Goal: Information Seeking & Learning: Learn about a topic

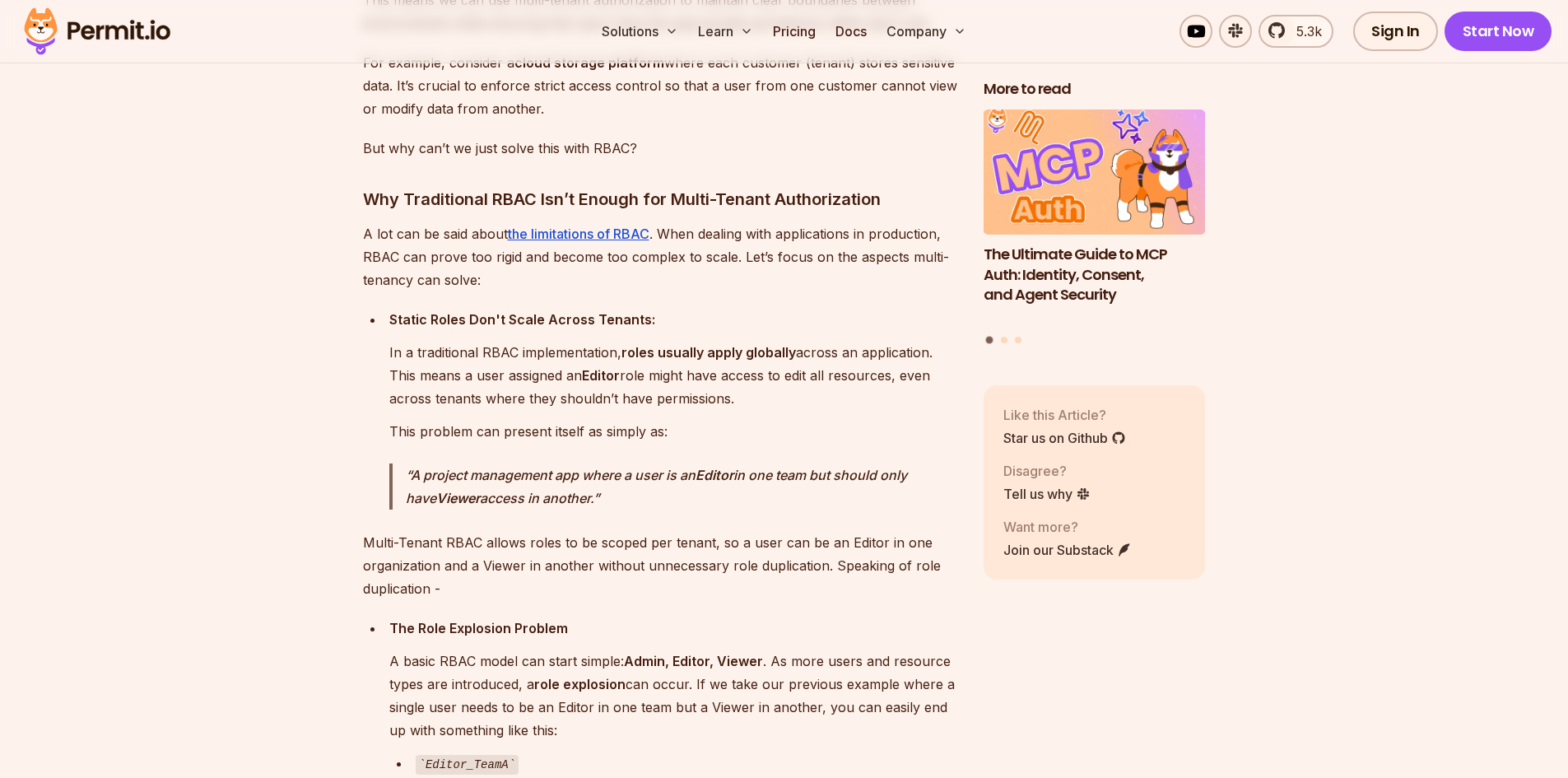
scroll to position [2305, 0]
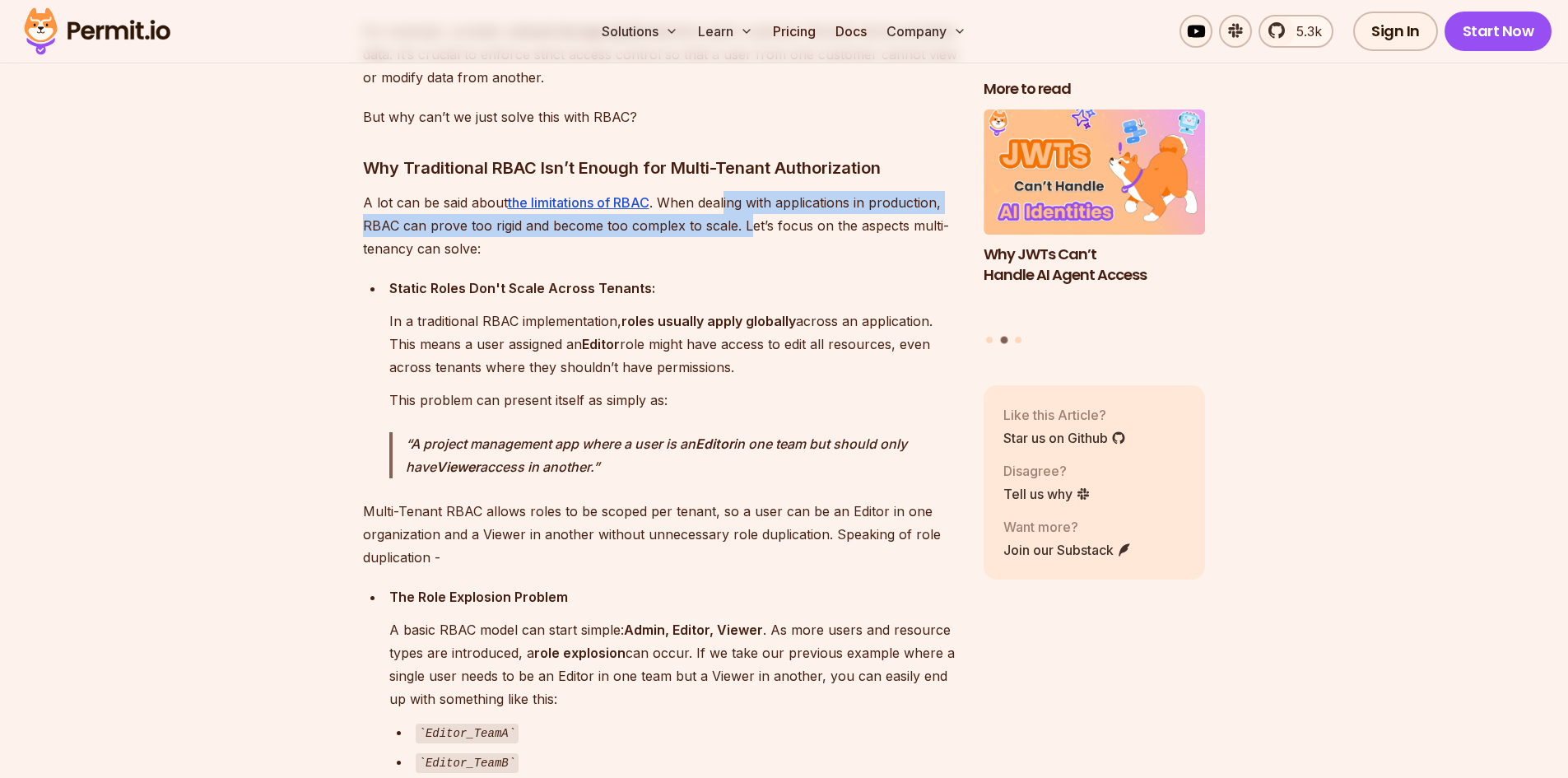
drag, startPoint x: 728, startPoint y: 195, endPoint x: 745, endPoint y: 215, distance: 26.2
click at [745, 215] on p "A lot can be said about the limitations of RBAC . When dealing with application…" at bounding box center [659, 226] width 594 height 69
drag, startPoint x: 785, startPoint y: 239, endPoint x: 791, endPoint y: 199, distance: 40.4
click at [791, 199] on p "A lot can be said about the limitations of RBAC . When dealing with application…" at bounding box center [659, 226] width 594 height 69
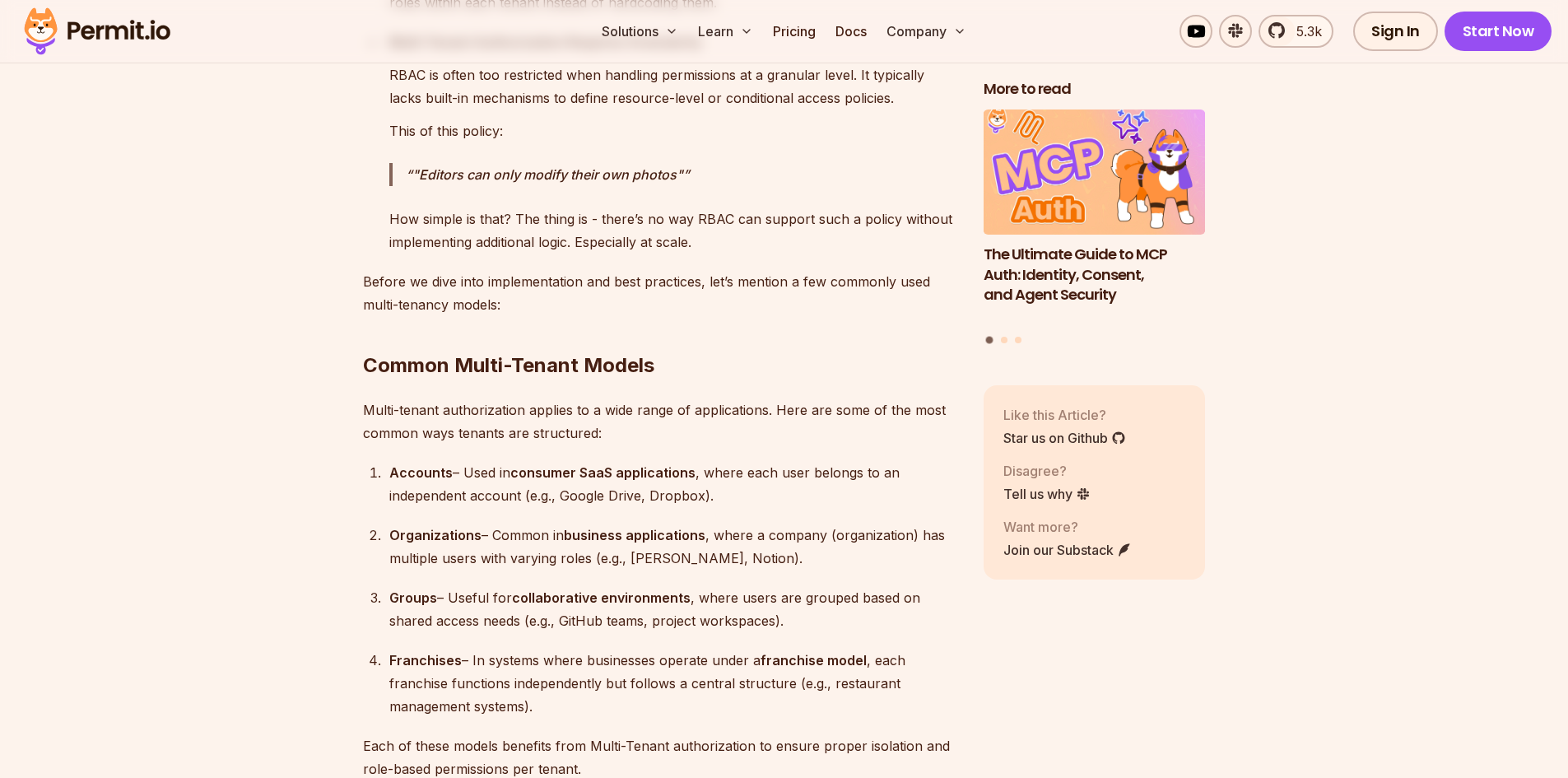
scroll to position [3292, 0]
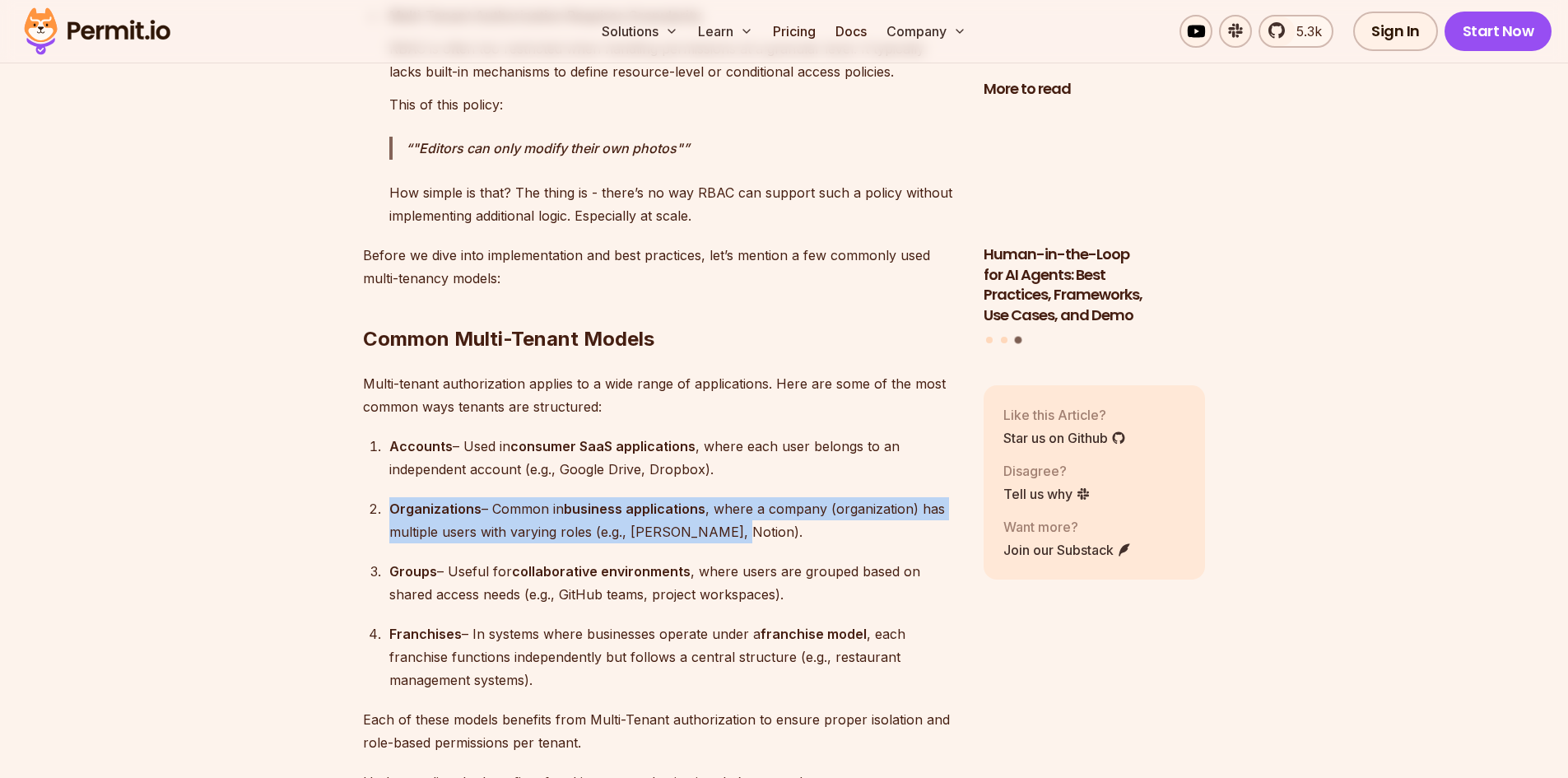
drag, startPoint x: 730, startPoint y: 523, endPoint x: 368, endPoint y: 493, distance: 363.2
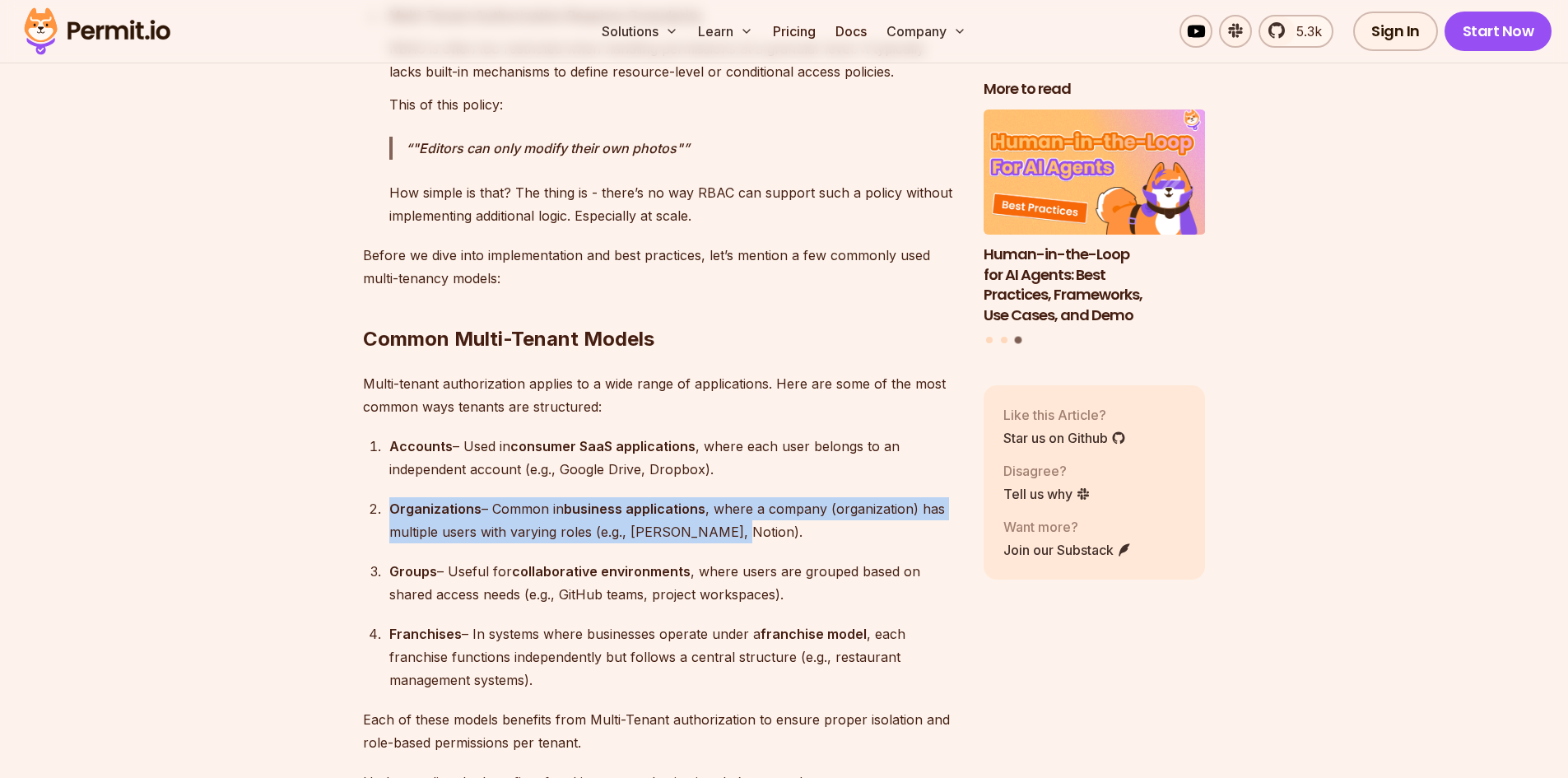
click at [384, 497] on li "Organizations – Common in business applications , where a company (organization…" at bounding box center [671, 520] width 573 height 46
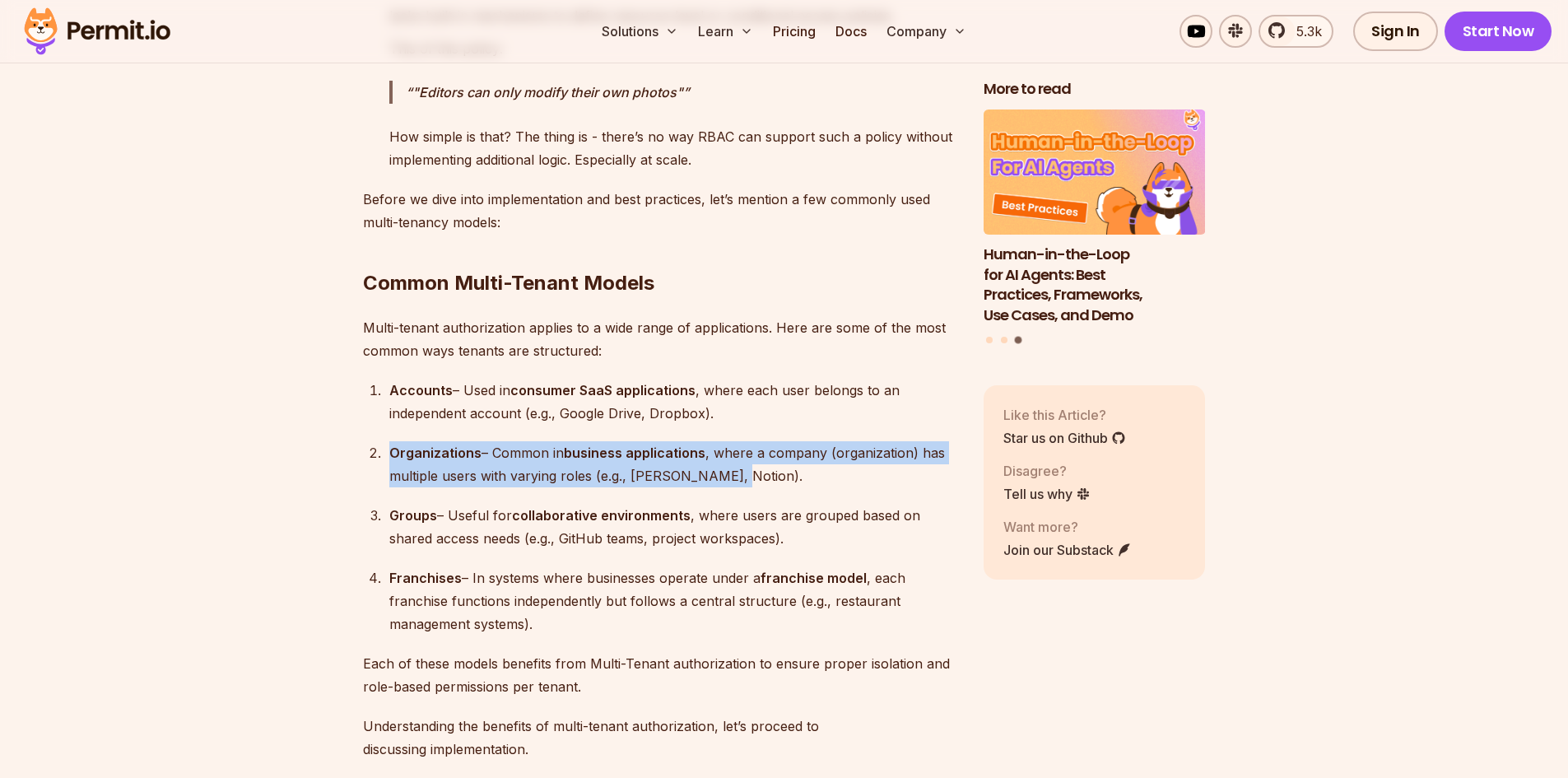
scroll to position [3375, 0]
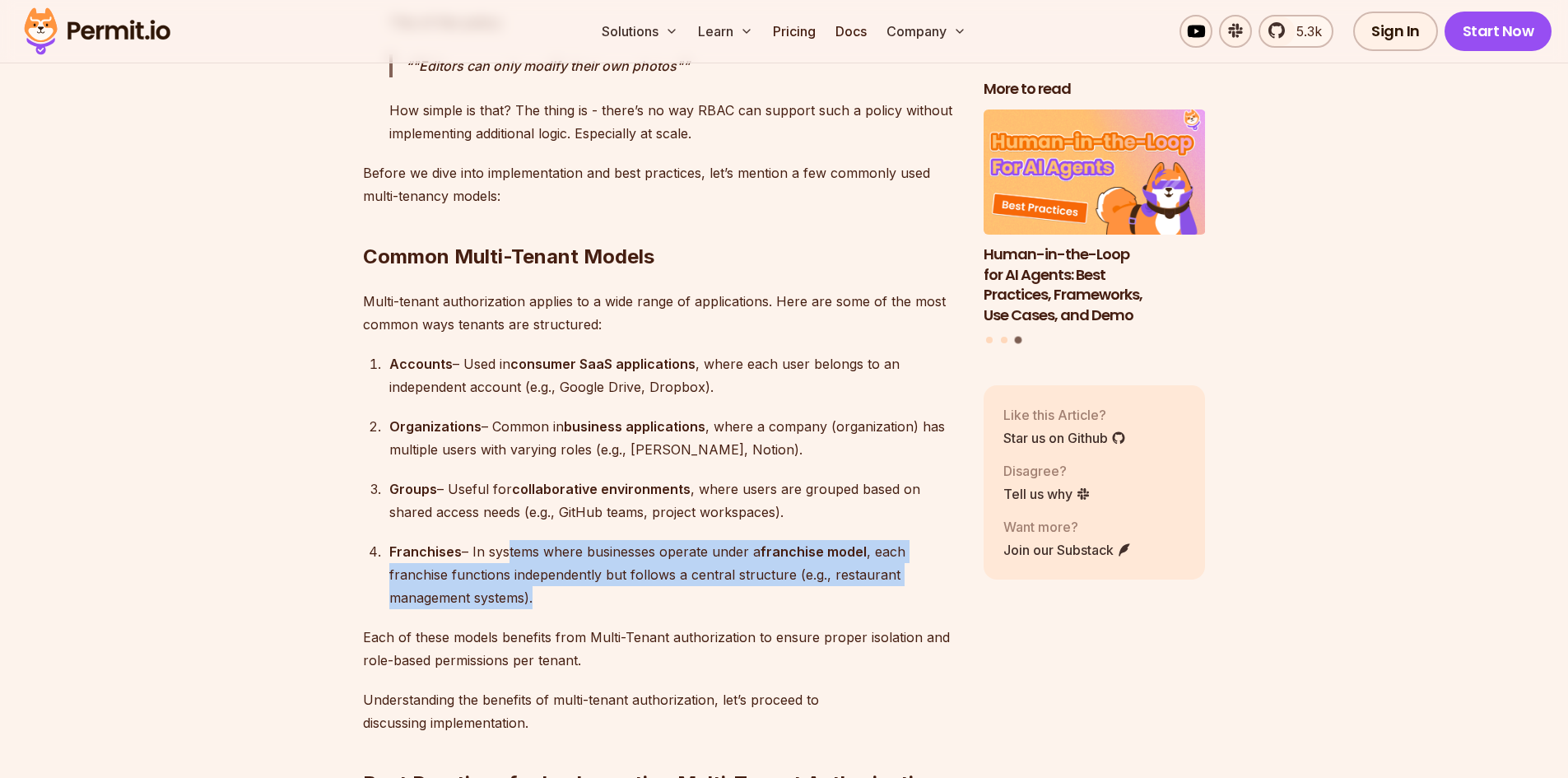
drag, startPoint x: 566, startPoint y: 582, endPoint x: 500, endPoint y: 554, distance: 71.7
click at [500, 554] on div "Franchises – In systems where businesses operate under a franchise model , each…" at bounding box center [673, 575] width 568 height 69
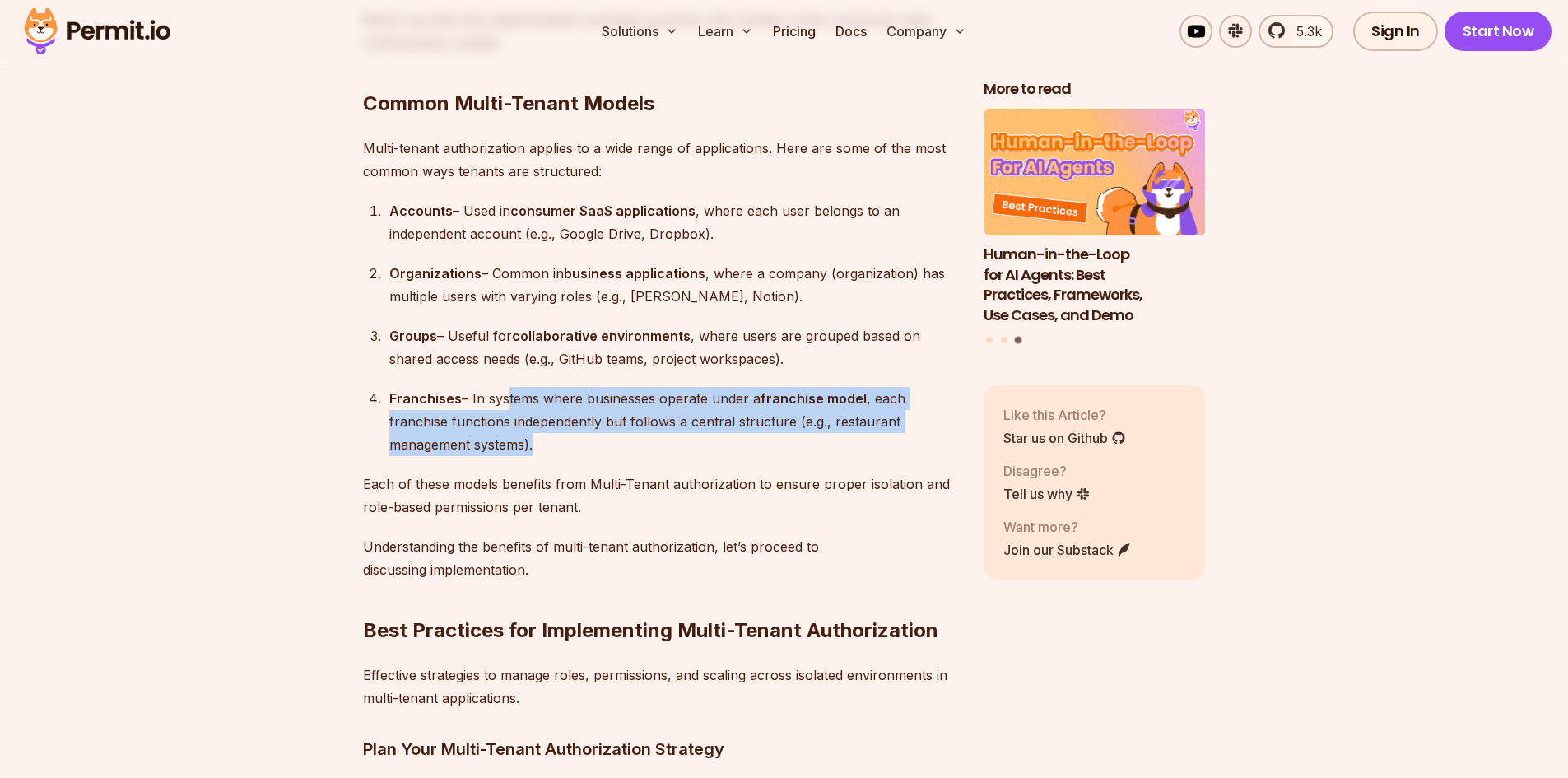
scroll to position [3539, 0]
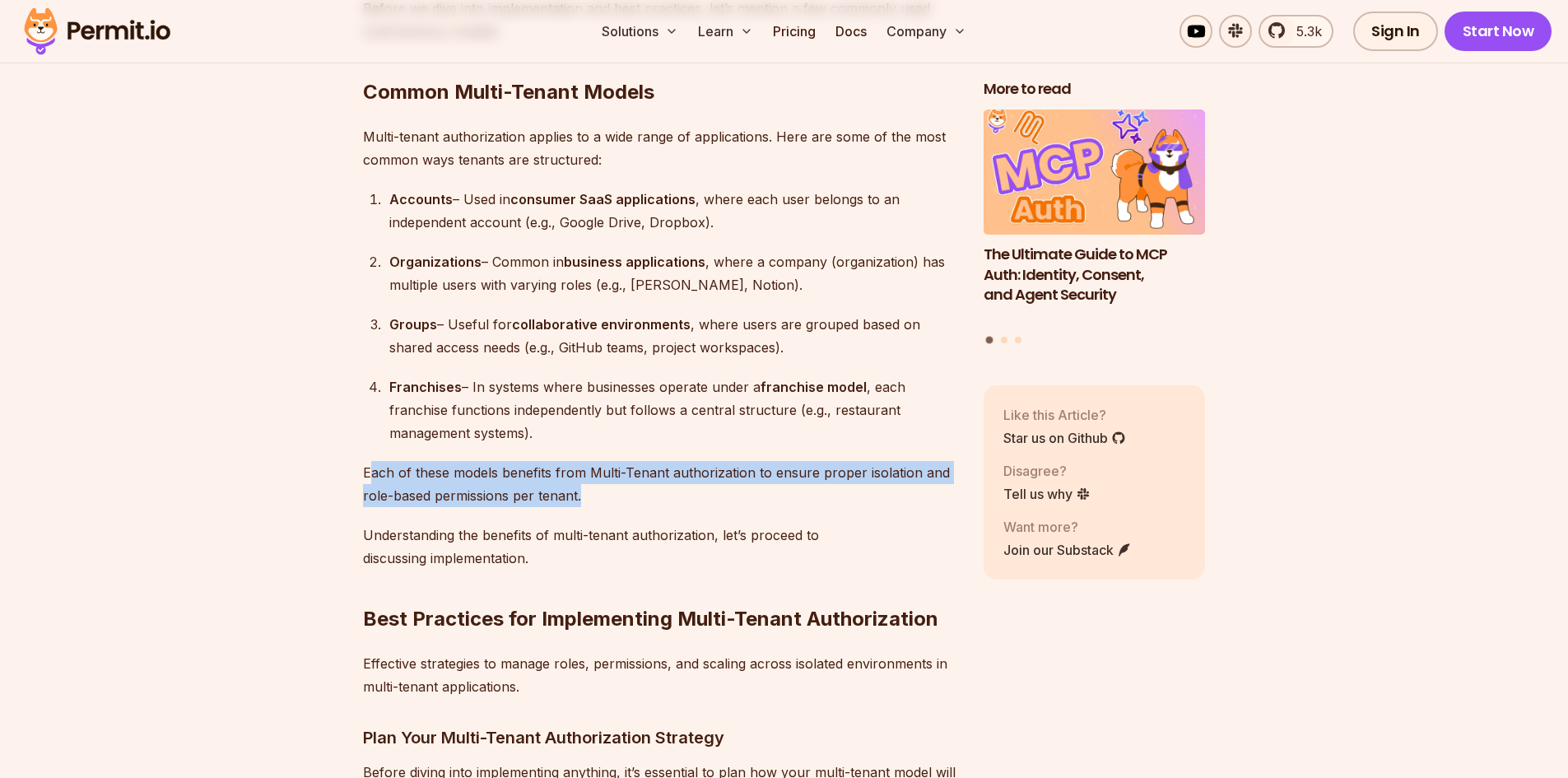
drag, startPoint x: 368, startPoint y: 465, endPoint x: 650, endPoint y: 485, distance: 282.7
click at [650, 485] on p "Each of these models benefits from Multi-Tenant authorization to ensure proper …" at bounding box center [659, 483] width 594 height 46
click at [652, 486] on p "Each of these models benefits from Multi-Tenant authorization to ensure proper …" at bounding box center [659, 483] width 594 height 46
drag, startPoint x: 655, startPoint y: 488, endPoint x: 622, endPoint y: 457, distance: 45.3
click at [622, 461] on p "Each of these models benefits from Multi-Tenant authorization to ensure proper …" at bounding box center [659, 483] width 594 height 46
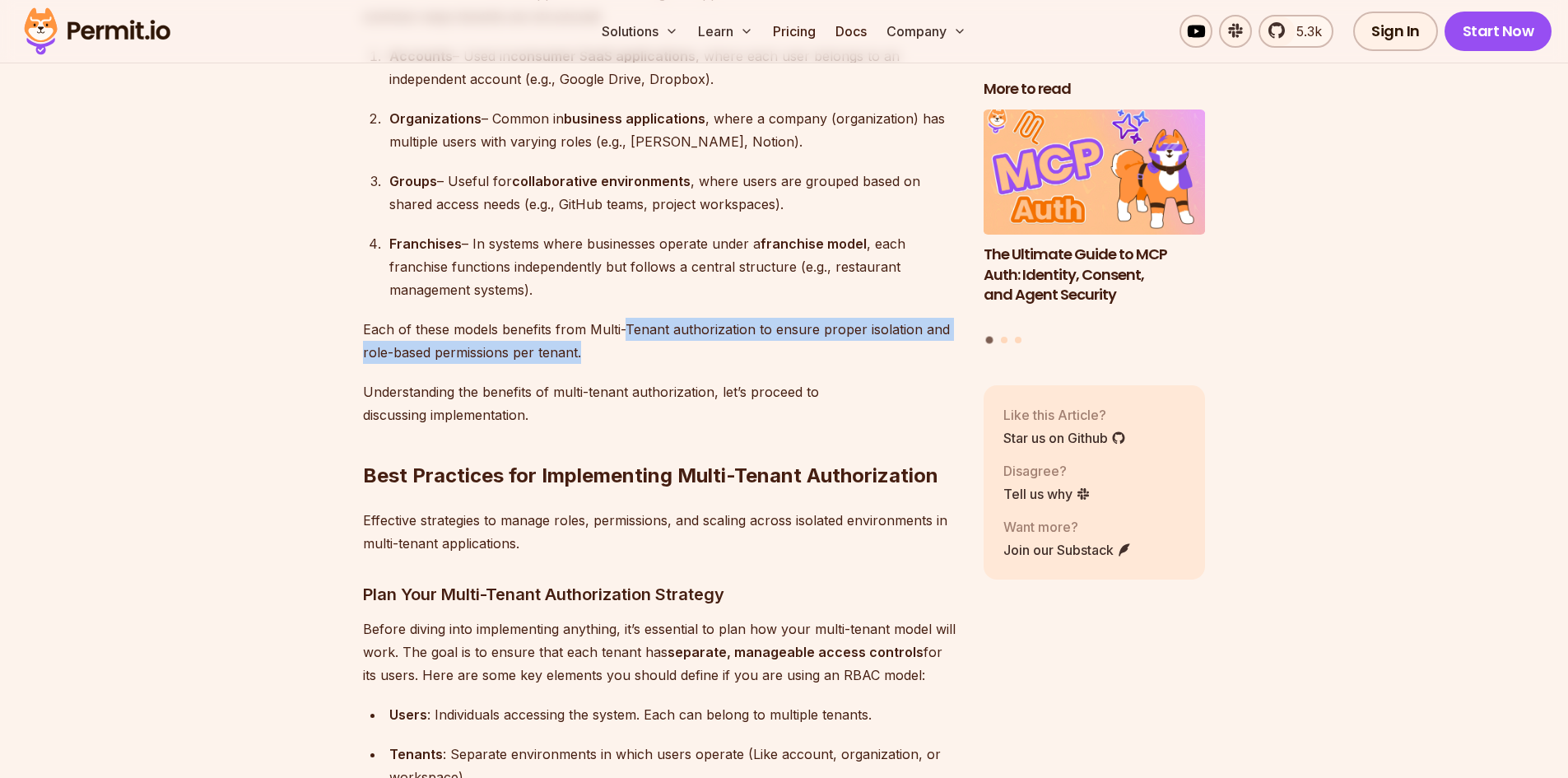
scroll to position [3703, 0]
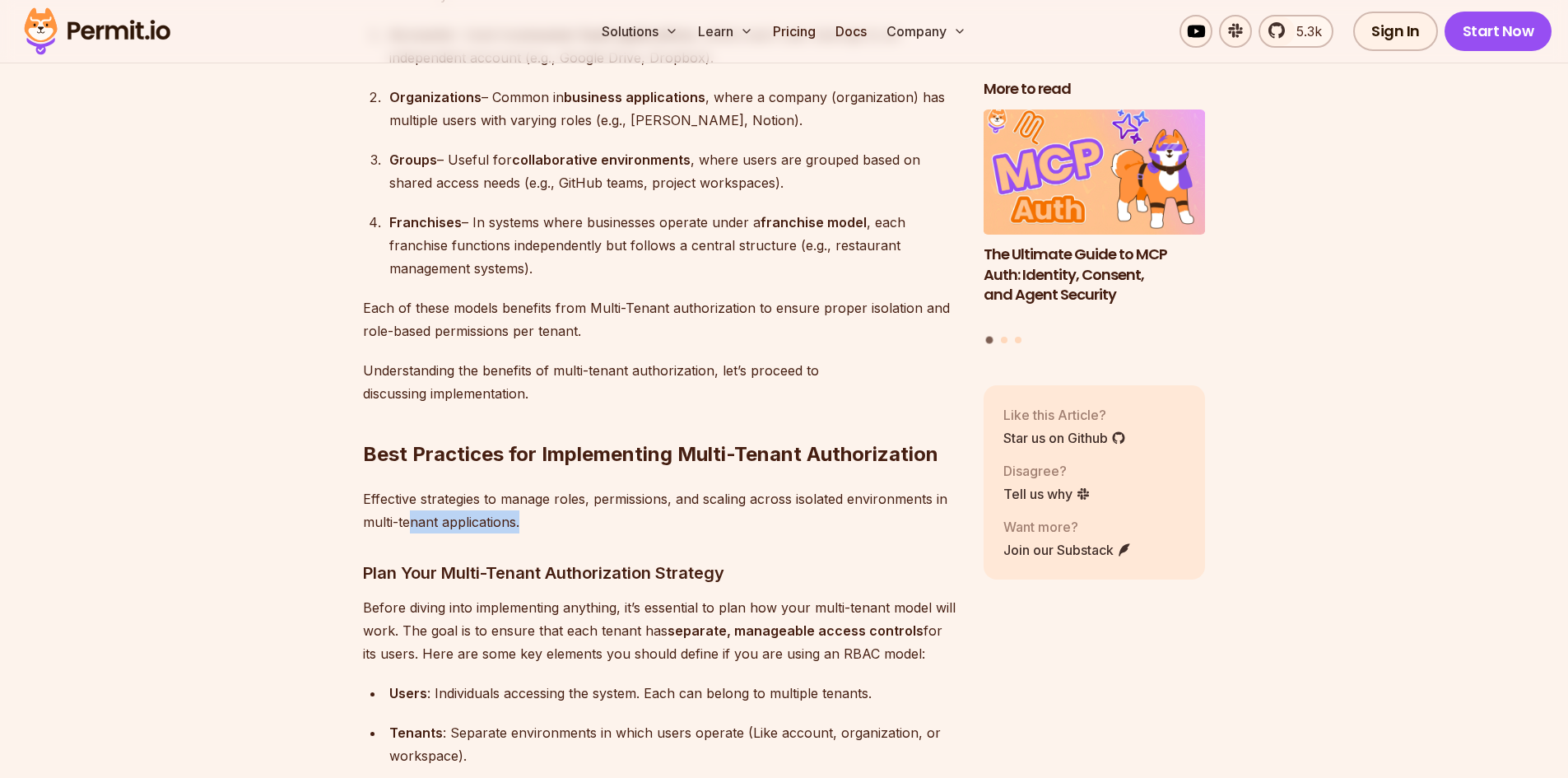
drag, startPoint x: 578, startPoint y: 518, endPoint x: 409, endPoint y: 508, distance: 169.3
click at [409, 508] on p "Effective strategies to manage roles, permissions, and scaling across isolated …" at bounding box center [659, 509] width 594 height 46
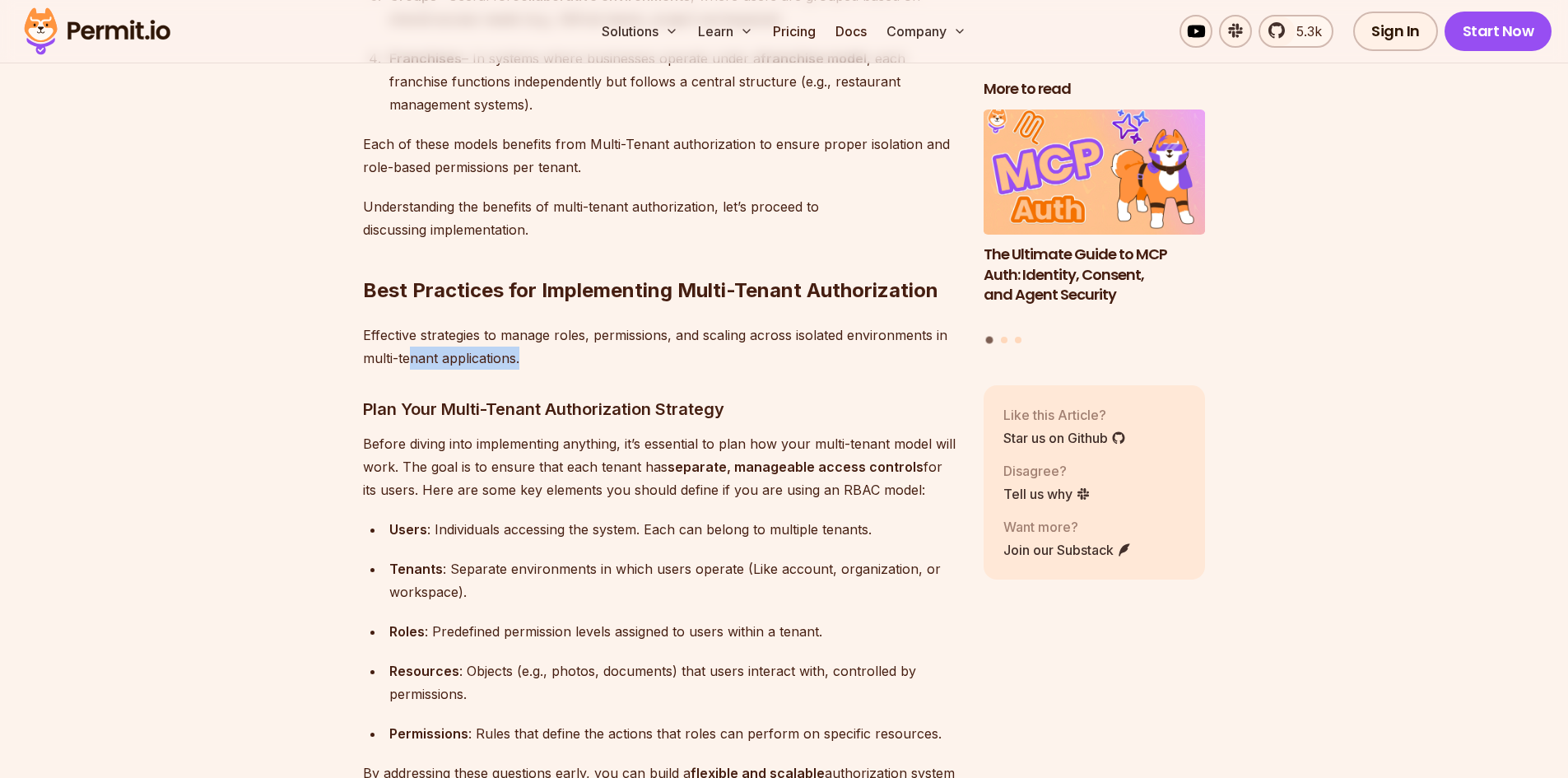
scroll to position [3869, 0]
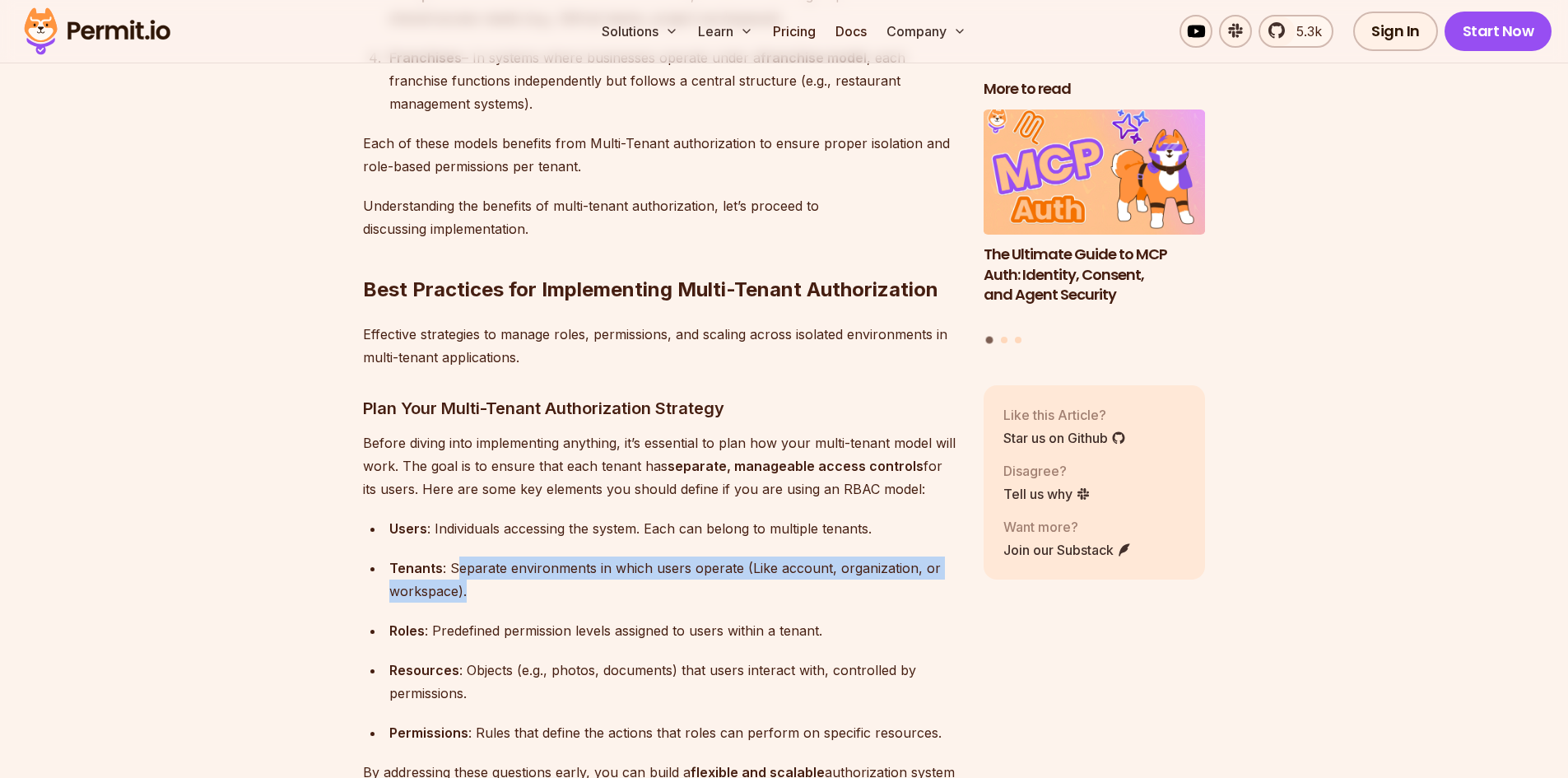
drag, startPoint x: 472, startPoint y: 563, endPoint x: 456, endPoint y: 551, distance: 20.0
click at [456, 556] on div "Tenants : Separate environments in which users operate (Like account, organizat…" at bounding box center [673, 578] width 568 height 46
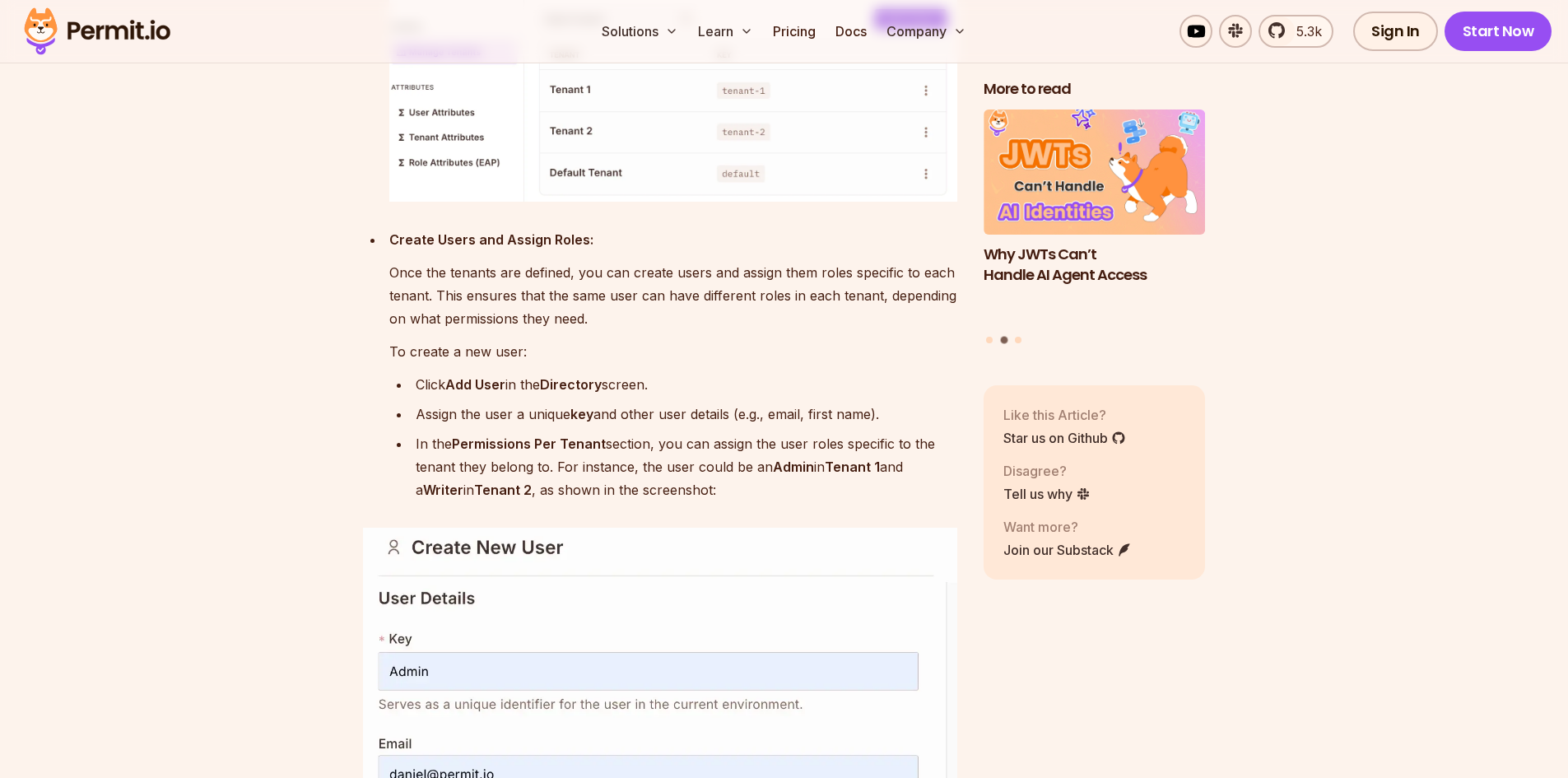
scroll to position [10206, 0]
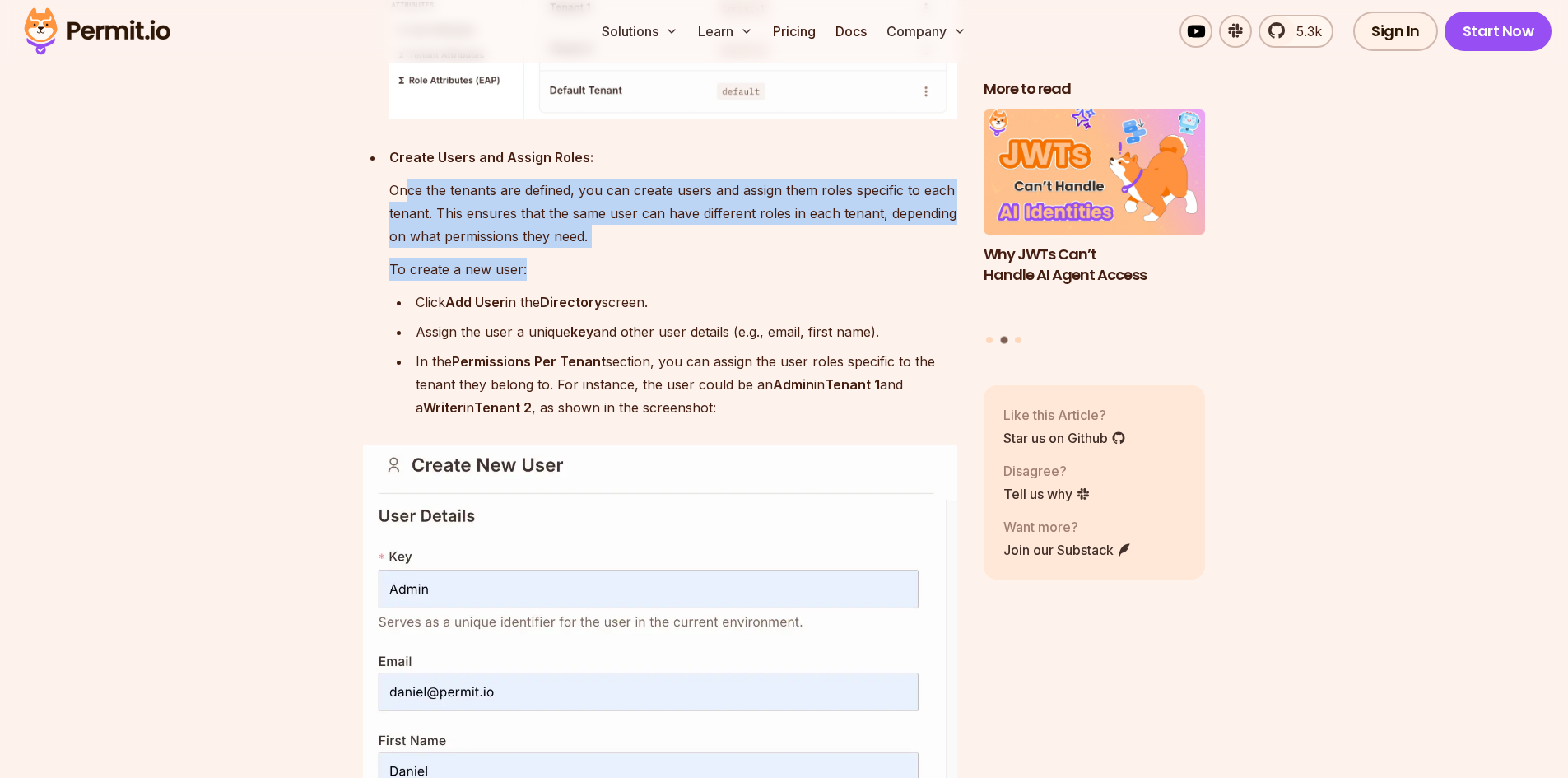
drag, startPoint x: 558, startPoint y: 306, endPoint x: 404, endPoint y: 228, distance: 172.6
click at [404, 228] on li "Create Users and Assign Roles: Once the tenants are defined, you can create use…" at bounding box center [671, 165] width 573 height 507
click at [538, 248] on p "Once the tenants are defined, you can create users and assign them roles specif…" at bounding box center [673, 213] width 568 height 69
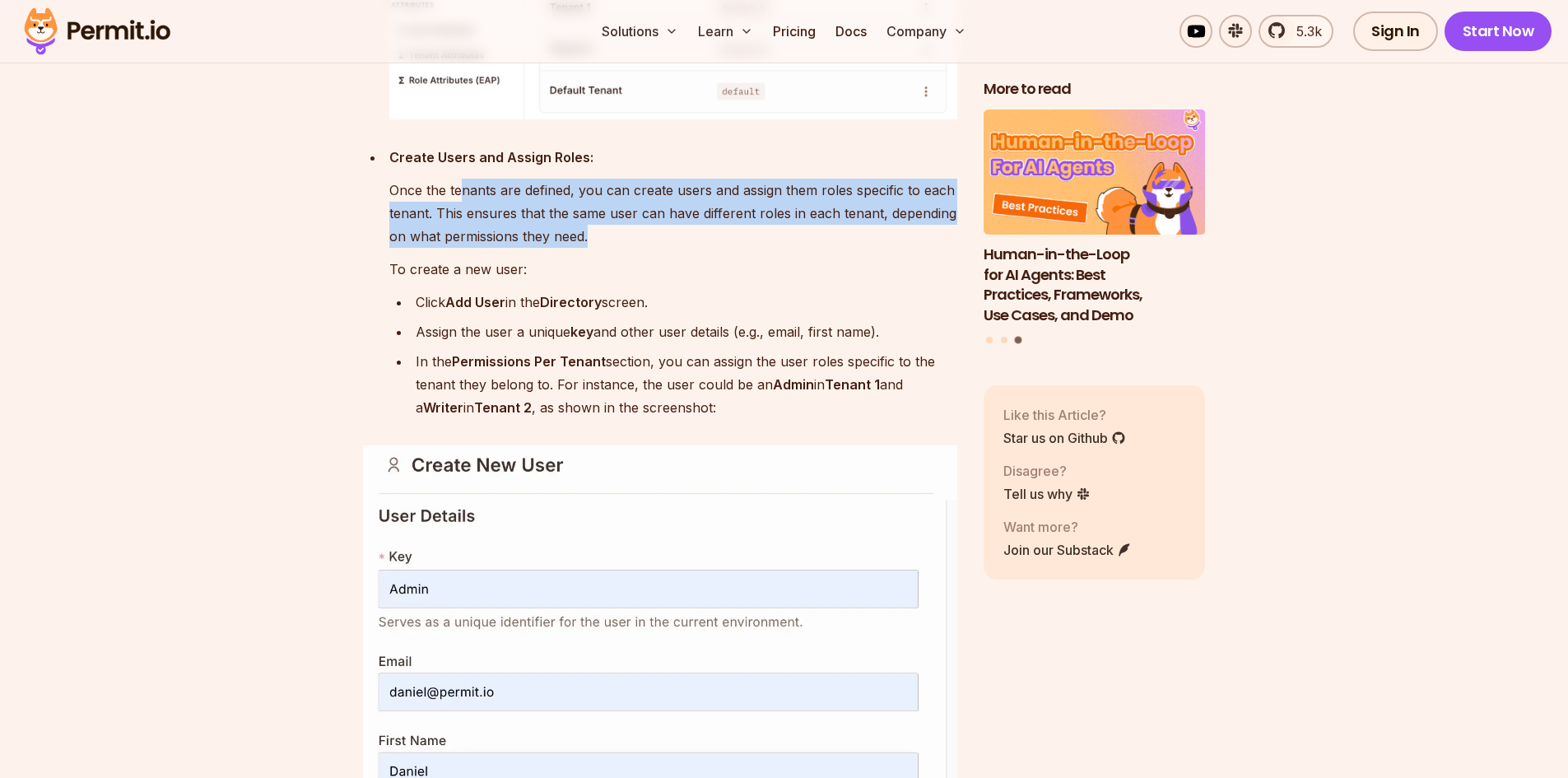
drag, startPoint x: 608, startPoint y: 270, endPoint x: 463, endPoint y: 227, distance: 151.2
click at [463, 227] on p "Once the tenants are defined, you can create users and assign them roles specif…" at bounding box center [673, 213] width 568 height 69
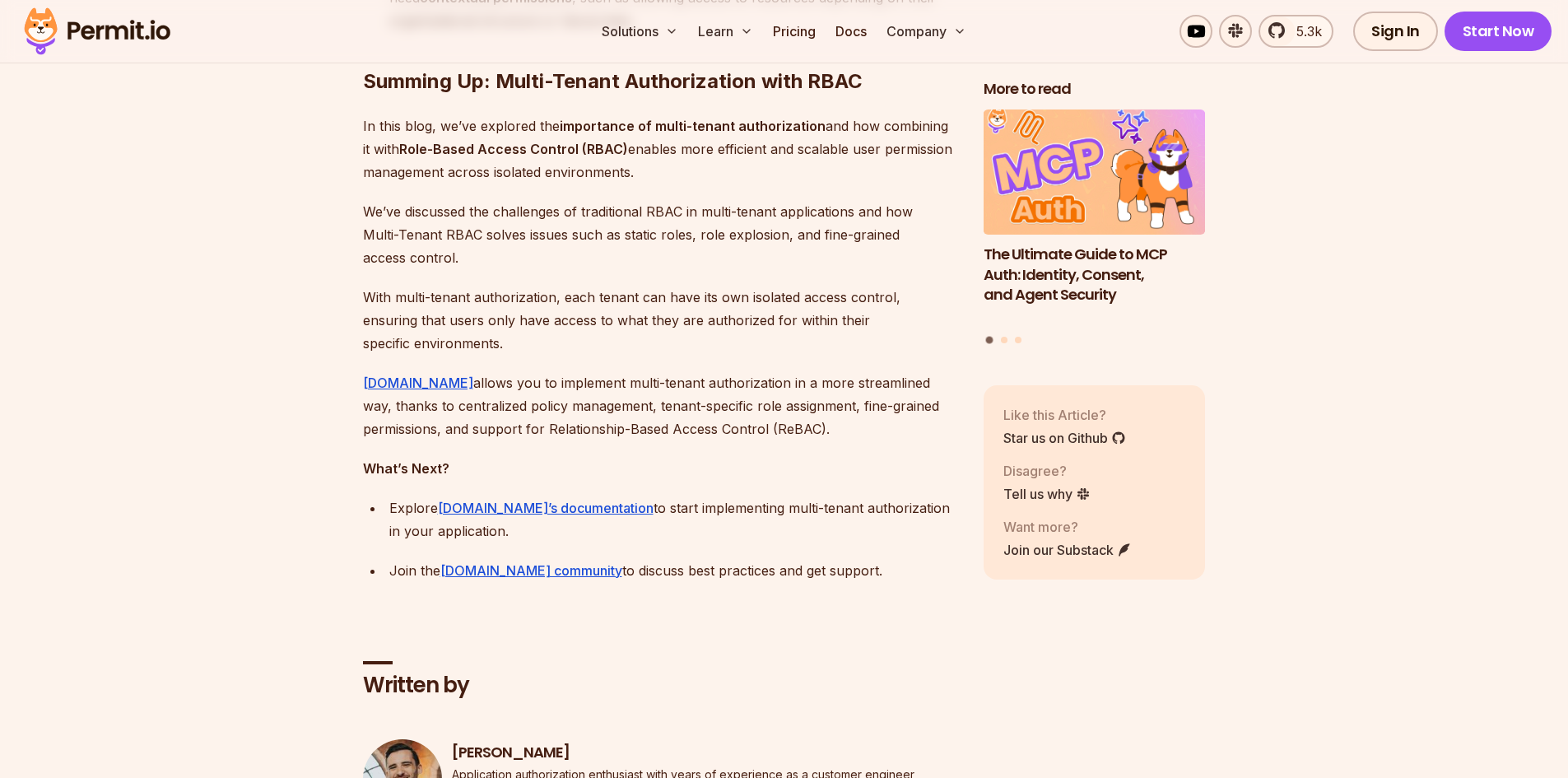
scroll to position [12099, 0]
